Goal: Task Accomplishment & Management: Use online tool/utility

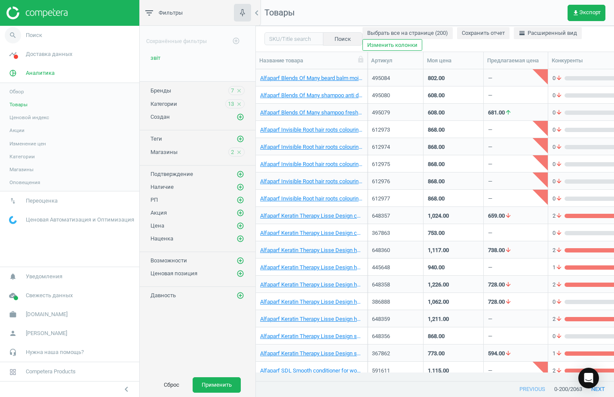
scroll to position [295, 350]
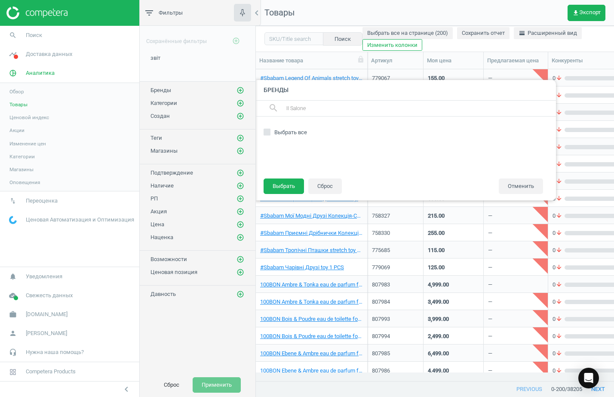
scroll to position [295, 350]
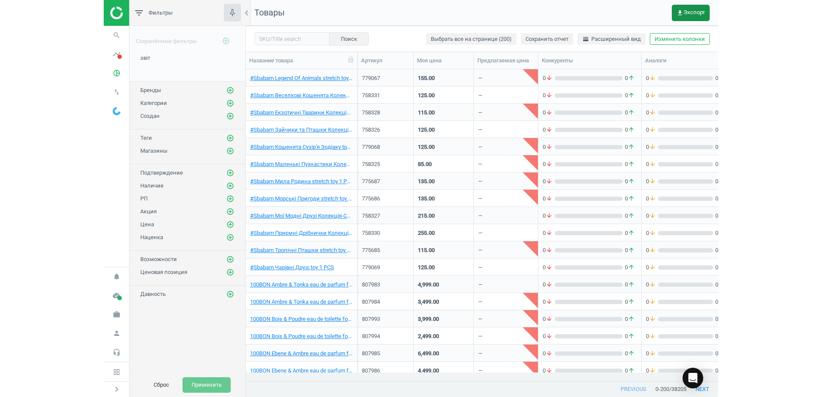
scroll to position [295, 672]
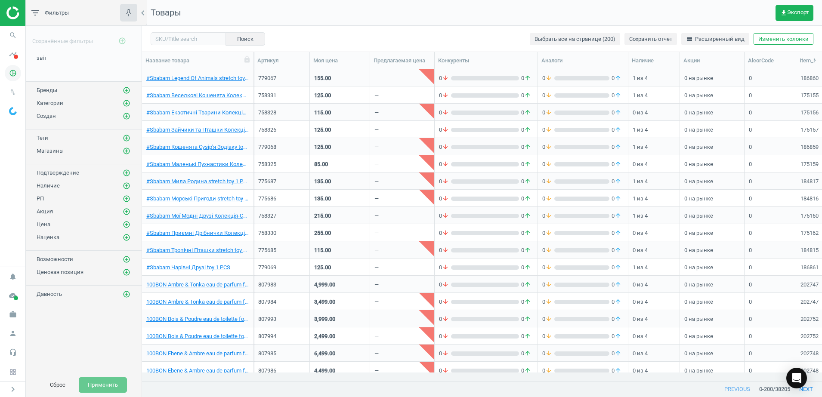
click at [9, 77] on icon "pie_chart_outlined" at bounding box center [13, 73] width 16 height 16
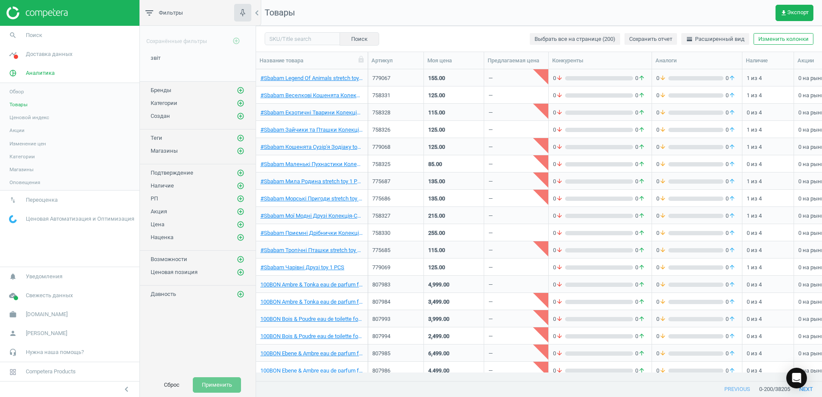
scroll to position [295, 558]
click at [19, 105] on span "Товары" at bounding box center [18, 104] width 18 height 7
click at [241, 89] on icon "add_circle_outline" at bounding box center [241, 90] width 8 height 8
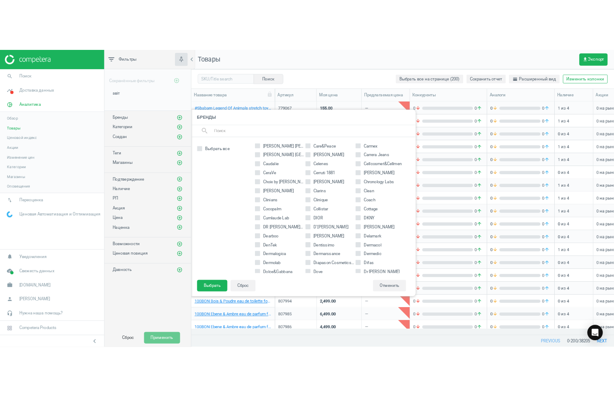
scroll to position [430, 0]
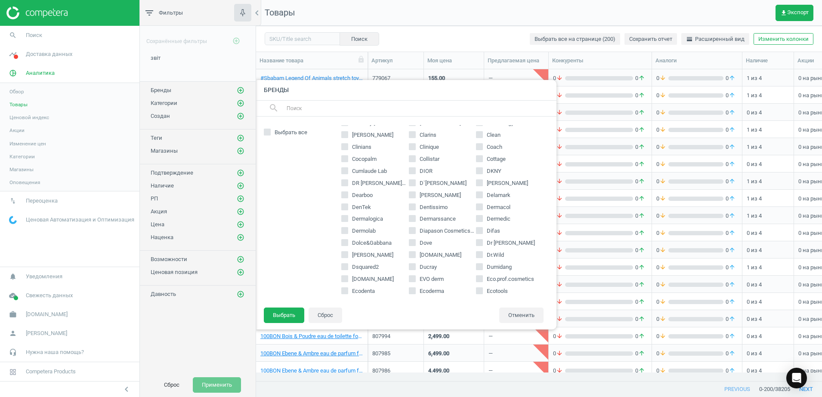
click at [346, 242] on input "Dolce&Gabbana" at bounding box center [345, 243] width 6 height 6
checkbox input "true"
click at [280, 316] on button "Выбрать" at bounding box center [284, 315] width 40 height 15
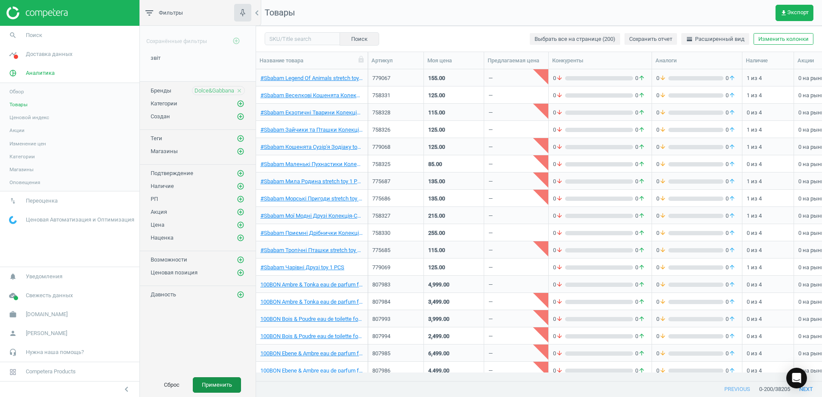
click at [226, 383] on button "Применить" at bounding box center [217, 384] width 48 height 15
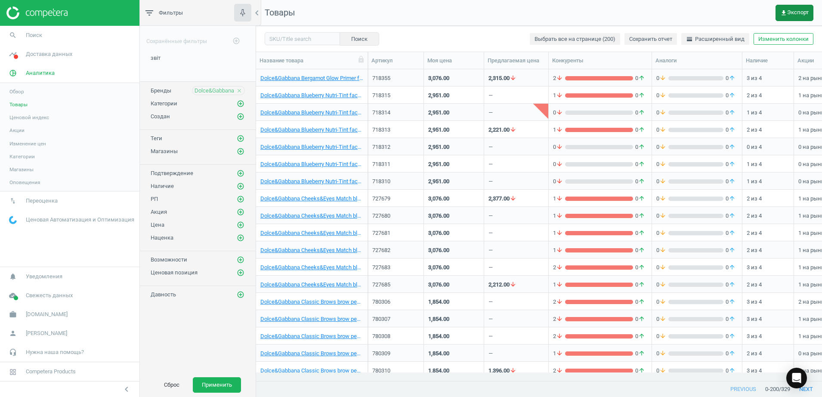
click at [614, 15] on span "get_app Экспорт" at bounding box center [794, 12] width 28 height 7
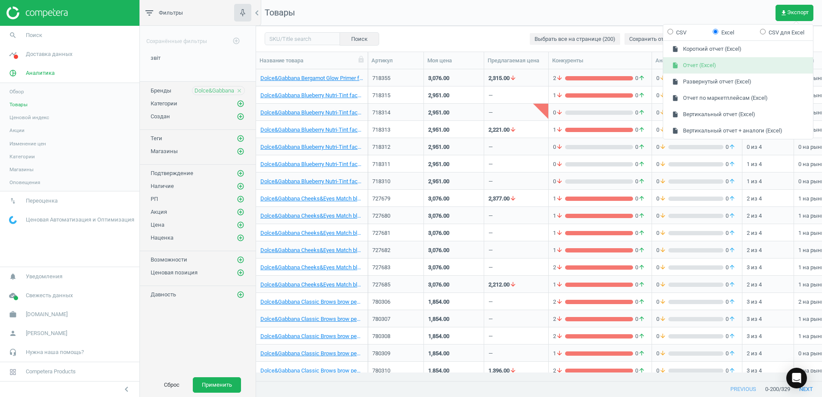
click at [614, 66] on button "insert_drive_file Отчет (Excel)" at bounding box center [738, 65] width 150 height 16
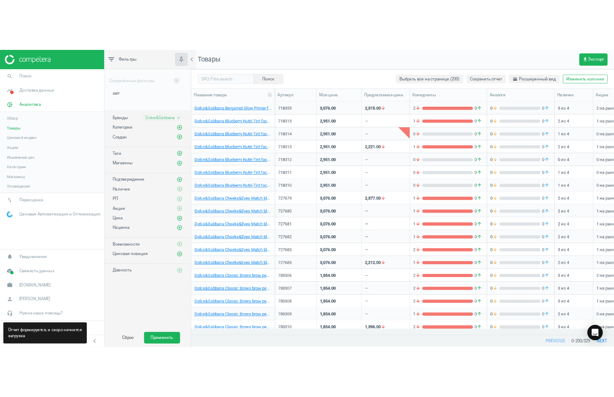
scroll to position [295, 350]
